Goal: Task Accomplishment & Management: Manage account settings

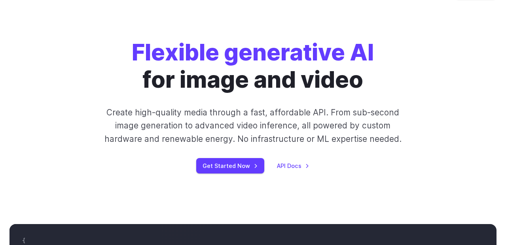
scroll to position [47, 0]
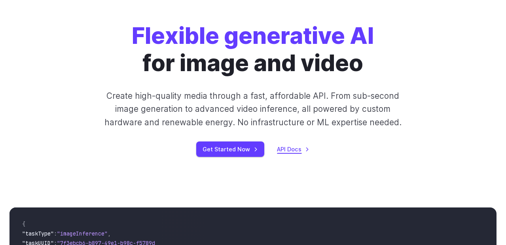
click at [290, 146] on link "API Docs" at bounding box center [293, 149] width 32 height 9
click at [292, 153] on link "API Docs" at bounding box center [293, 149] width 32 height 9
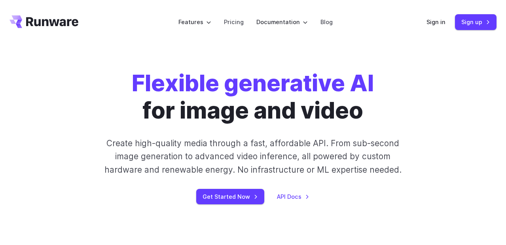
click at [425, 20] on header "Features Tasks Image generation Video generation Sonic Inference Engine™ Models…" at bounding box center [253, 22] width 506 height 44
click at [432, 23] on link "Sign in" at bounding box center [435, 21] width 19 height 9
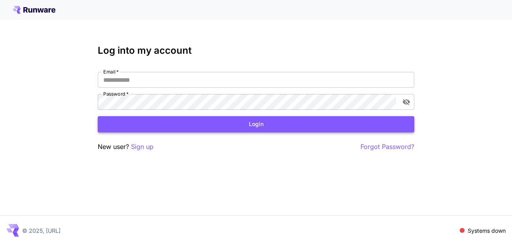
type input "**********"
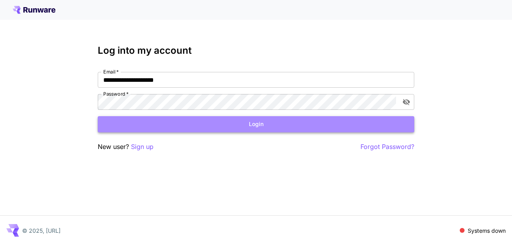
click at [263, 124] on button "Login" at bounding box center [256, 124] width 316 height 16
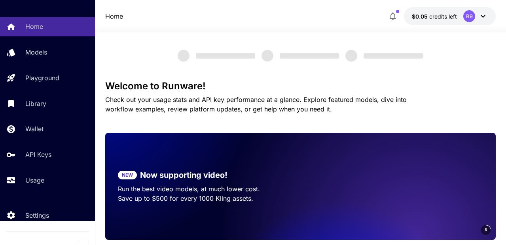
scroll to position [31, 0]
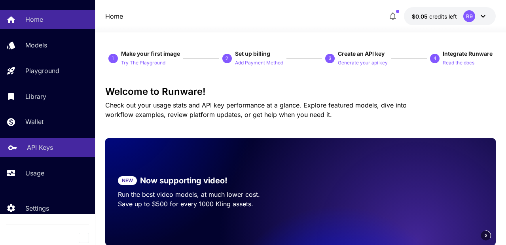
click at [46, 147] on p "API Keys" at bounding box center [40, 147] width 26 height 9
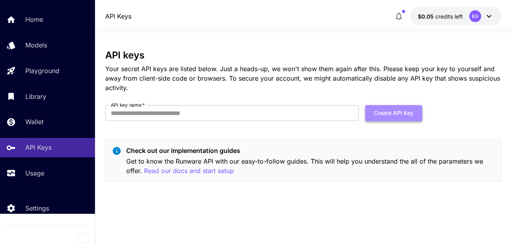
click at [383, 112] on button "Create API Key" at bounding box center [393, 113] width 57 height 16
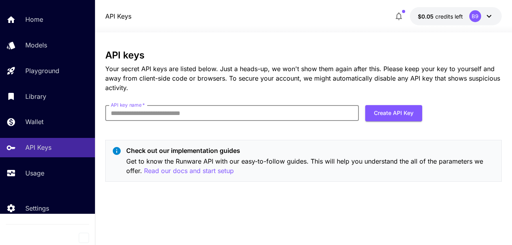
click at [214, 113] on input "API key name   *" at bounding box center [231, 113] width 253 height 16
type input "**********"
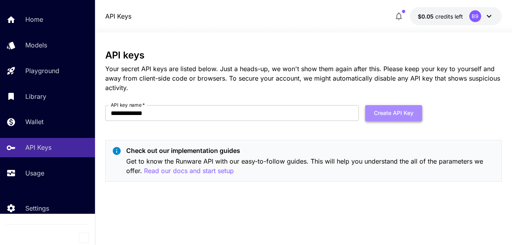
click at [393, 113] on button "Create API Key" at bounding box center [393, 113] width 57 height 16
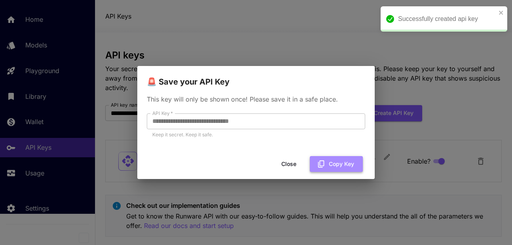
click at [320, 165] on icon "button" at bounding box center [321, 164] width 9 height 9
click at [499, 11] on icon "close" at bounding box center [501, 13] width 4 height 4
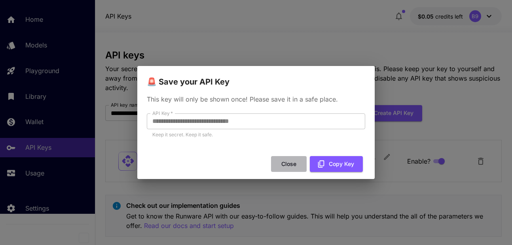
click at [294, 162] on button "Close" at bounding box center [289, 164] width 36 height 16
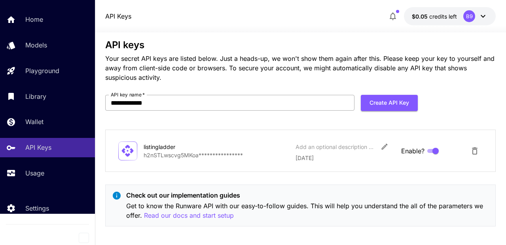
scroll to position [15, 0]
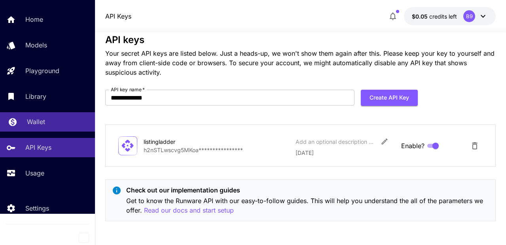
click at [56, 130] on link "Wallet" at bounding box center [47, 121] width 95 height 19
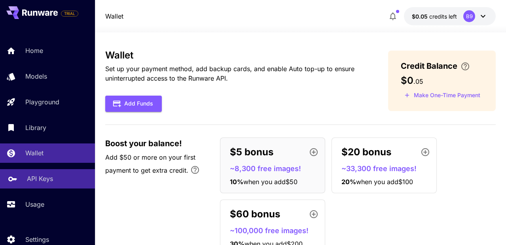
click at [42, 180] on p "API Keys" at bounding box center [40, 178] width 26 height 9
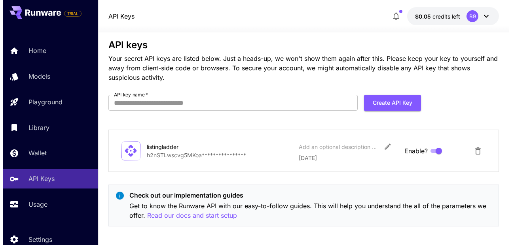
scroll to position [15, 0]
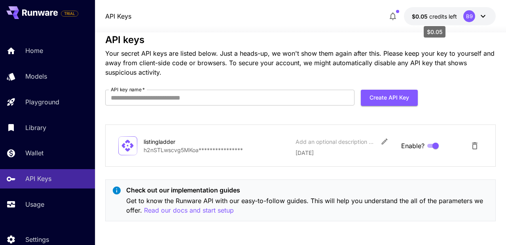
click at [440, 16] on span "credits left" at bounding box center [443, 16] width 28 height 7
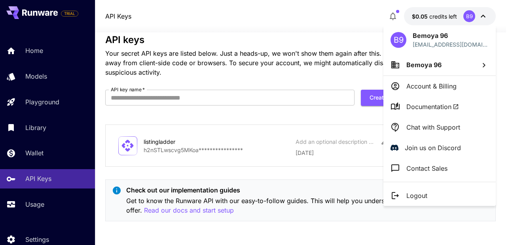
click at [434, 87] on p "Account & Billing" at bounding box center [431, 85] width 50 height 9
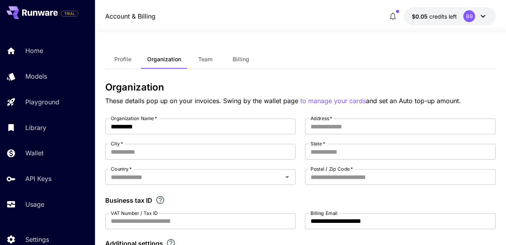
click at [241, 57] on span "Billing" at bounding box center [241, 59] width 17 height 7
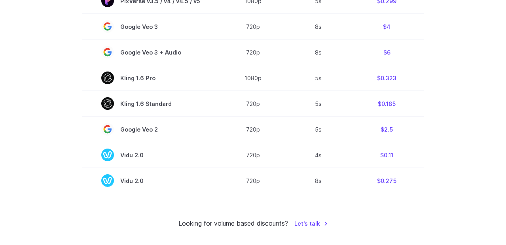
scroll to position [616, 0]
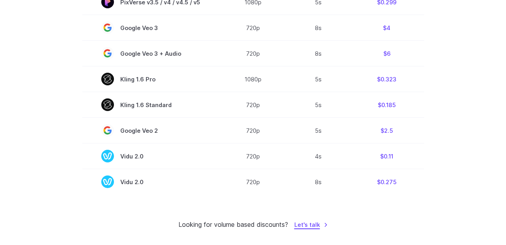
click at [316, 227] on link "Let's talk" at bounding box center [311, 224] width 34 height 9
